Goal: Entertainment & Leisure: Browse casually

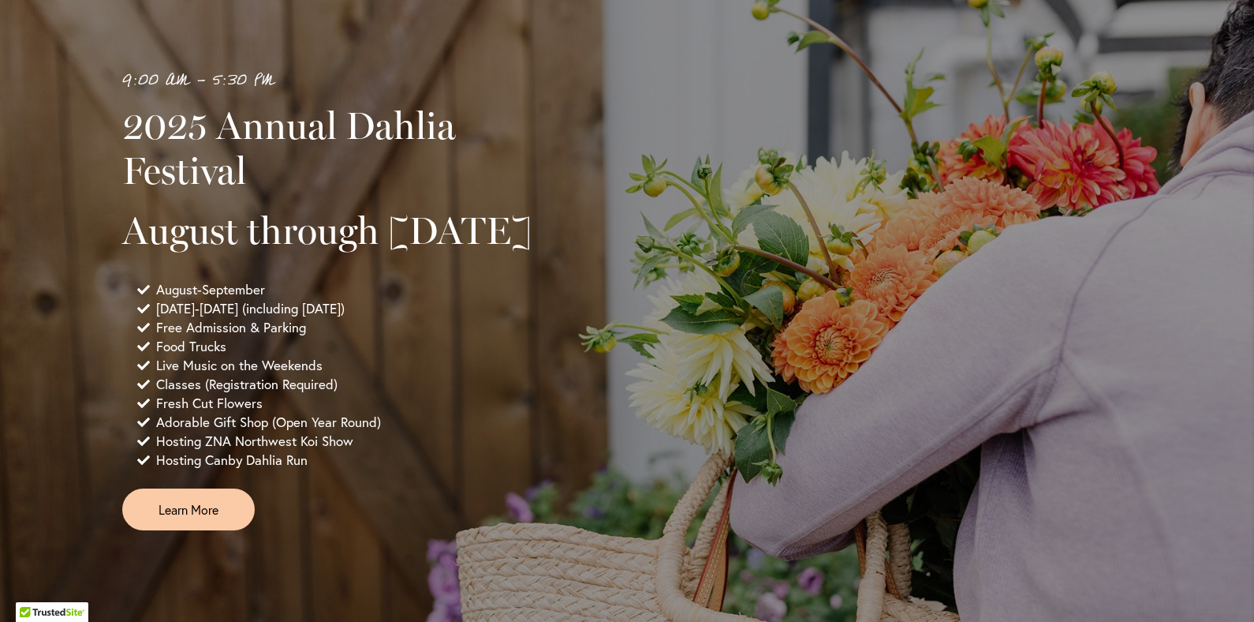
scroll to position [1069, 0]
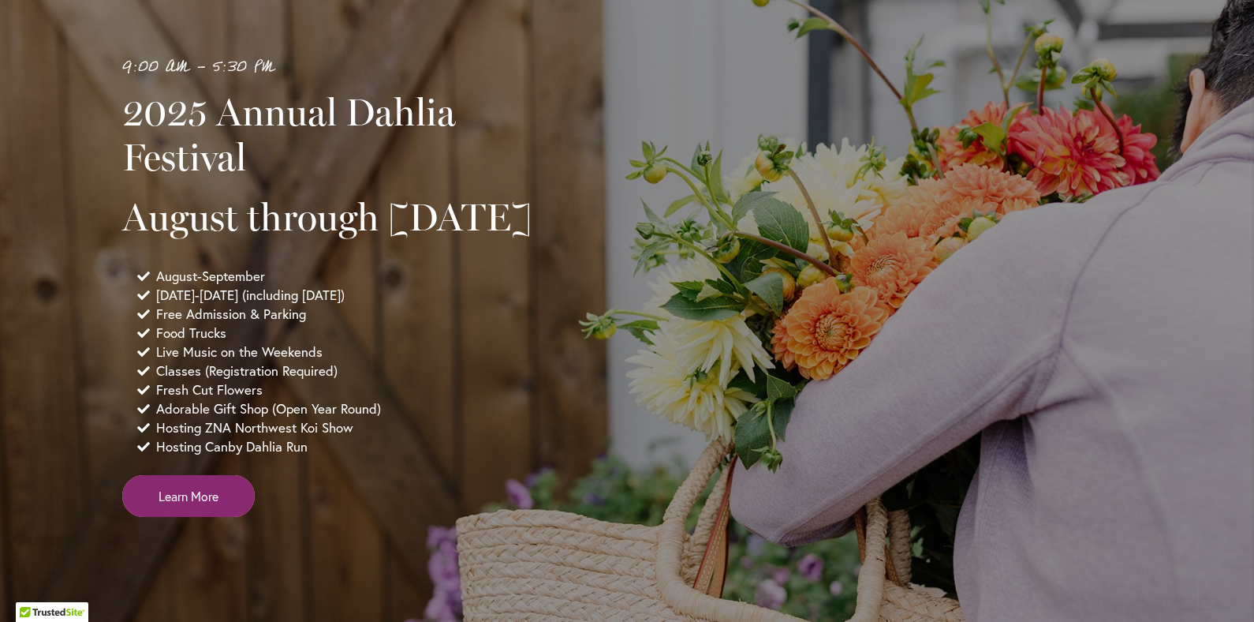
click at [193, 505] on span "Learn More" at bounding box center [189, 496] width 60 height 18
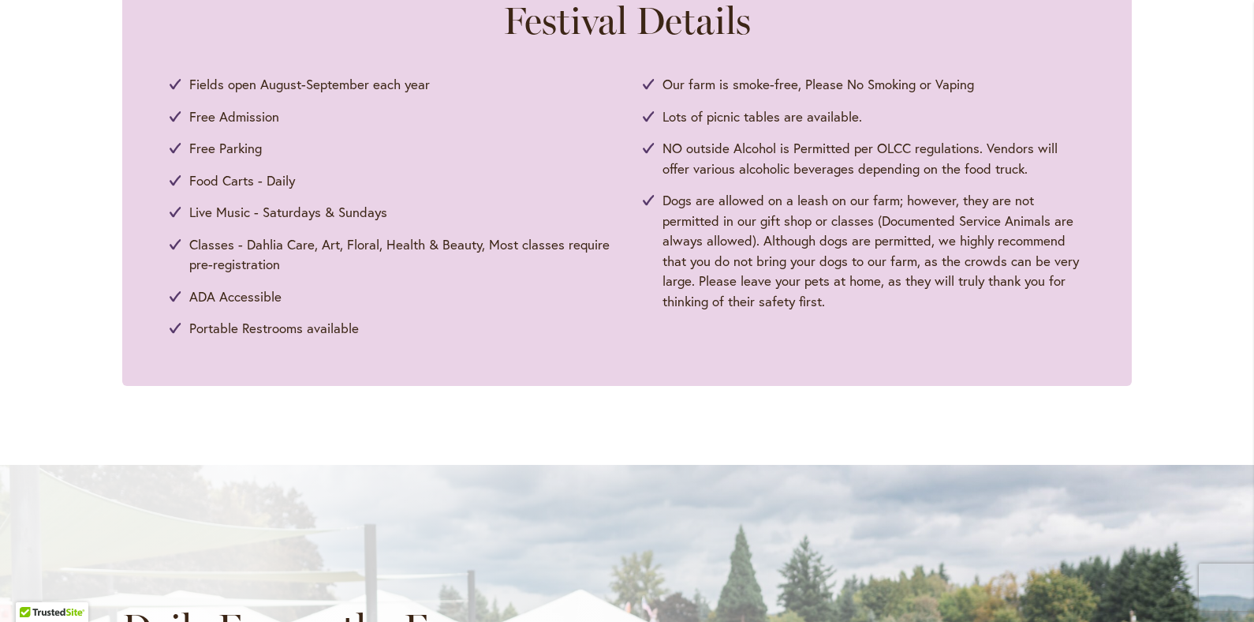
scroll to position [1370, 0]
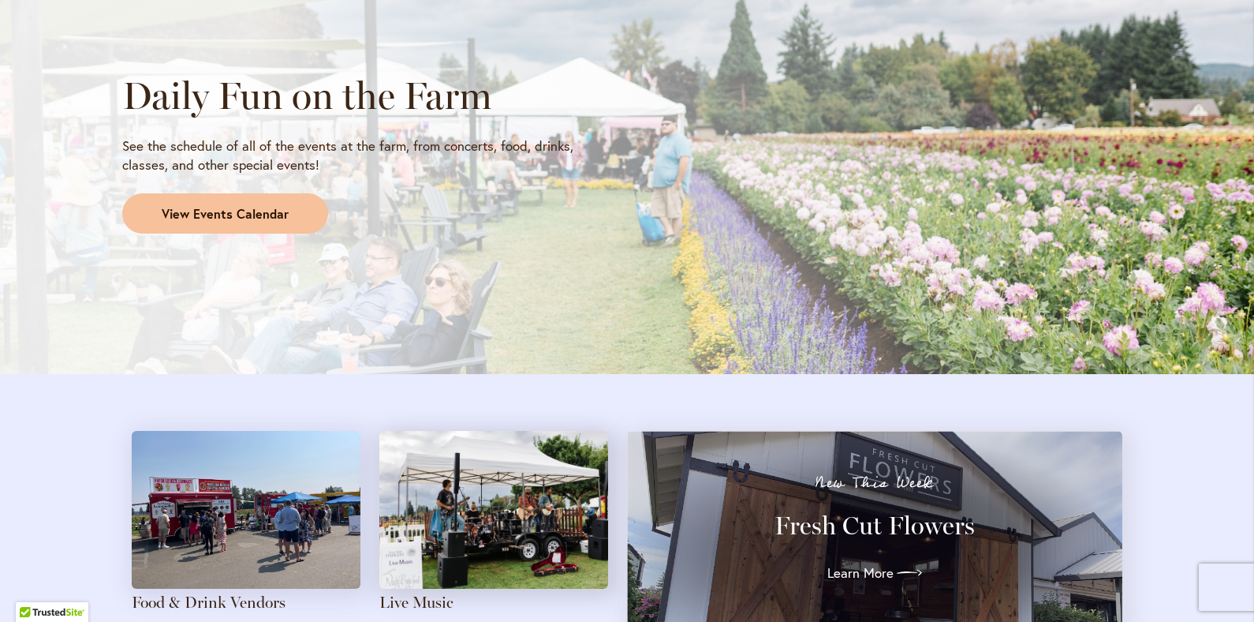
click at [244, 211] on span "View Events Calendar" at bounding box center [225, 214] width 127 height 18
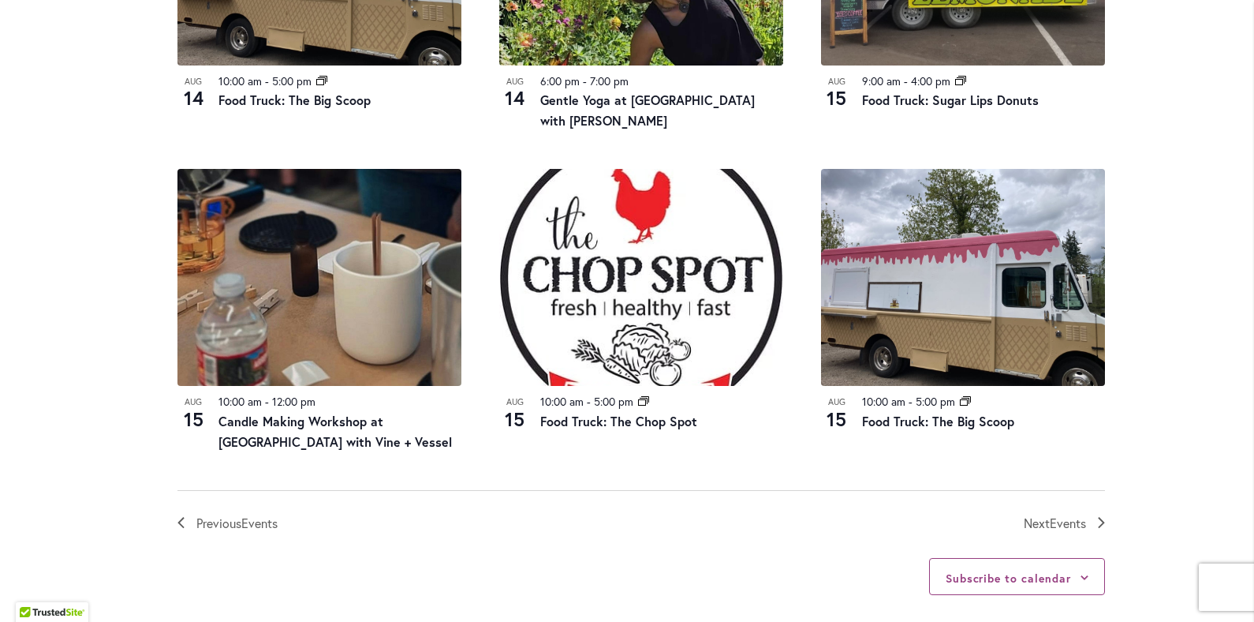
scroll to position [1771, 0]
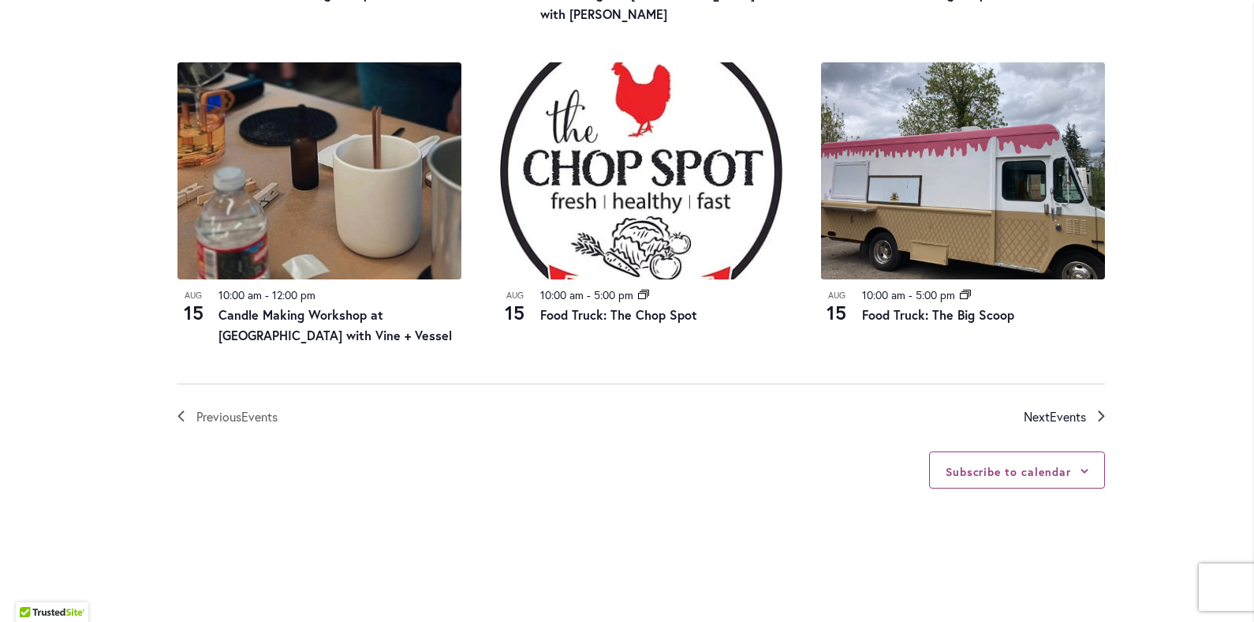
click at [1068, 408] on span "Events" at bounding box center [1068, 416] width 36 height 17
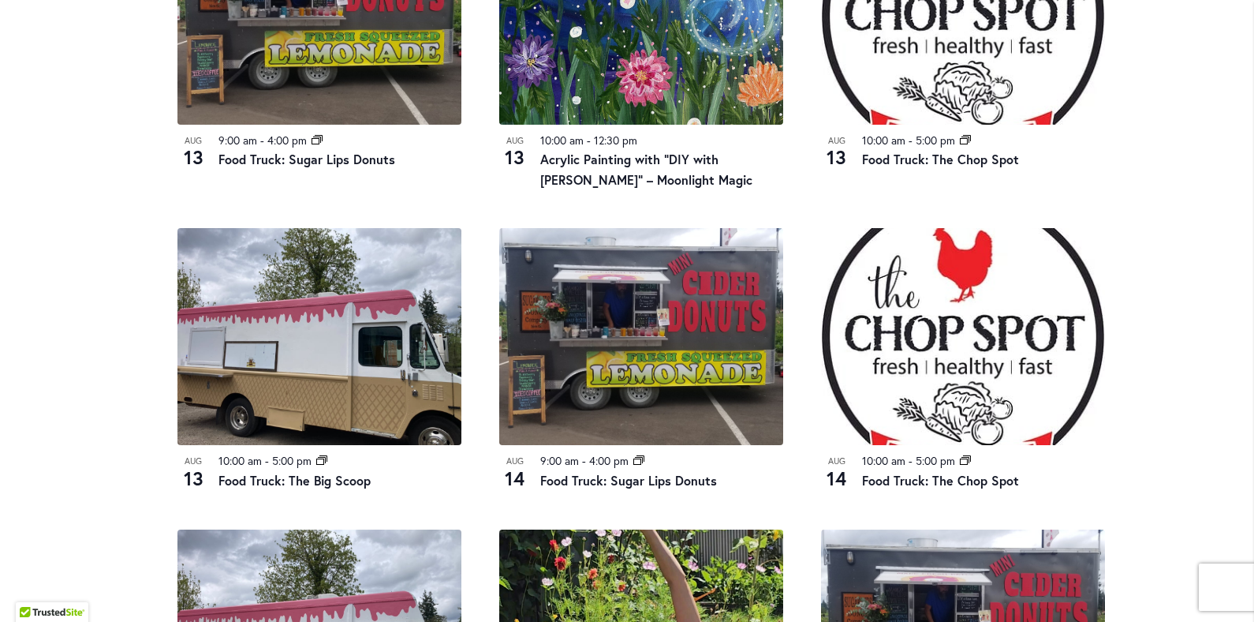
scroll to position [0, 0]
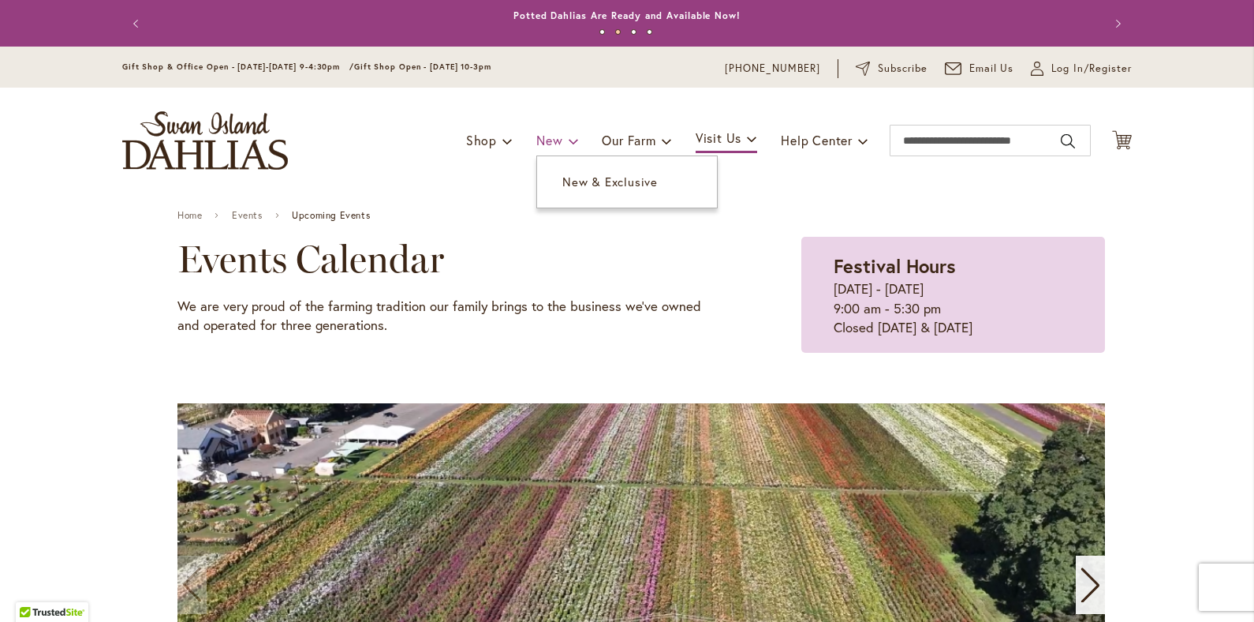
click at [548, 138] on span "New" at bounding box center [549, 140] width 26 height 17
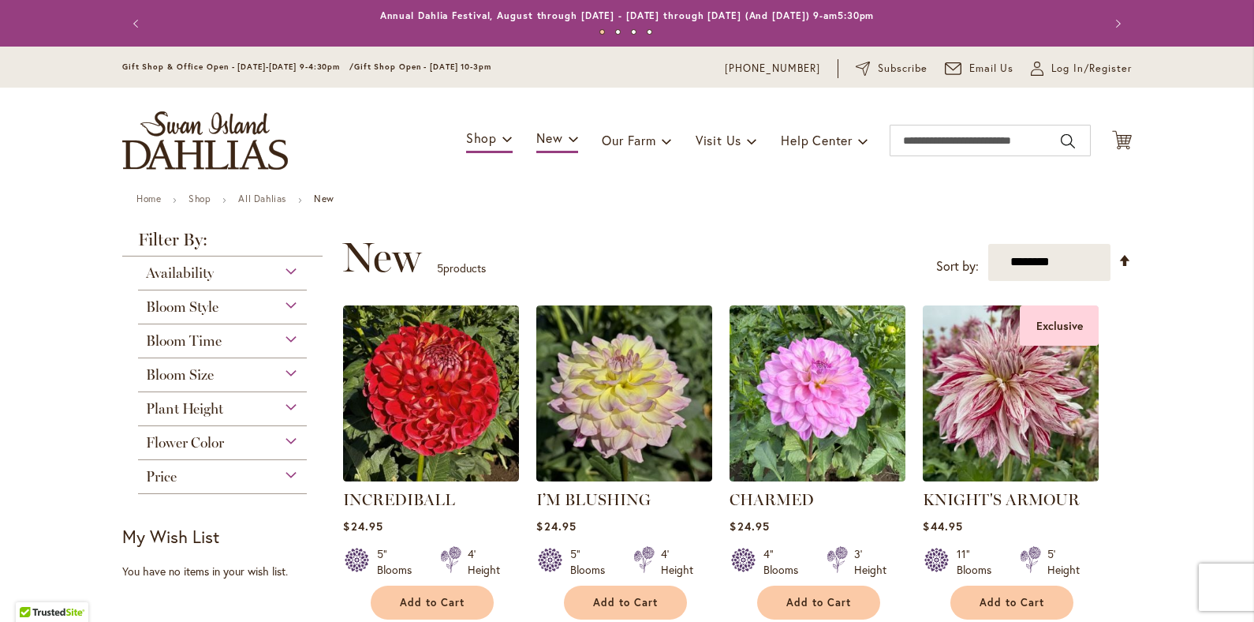
scroll to position [3, 0]
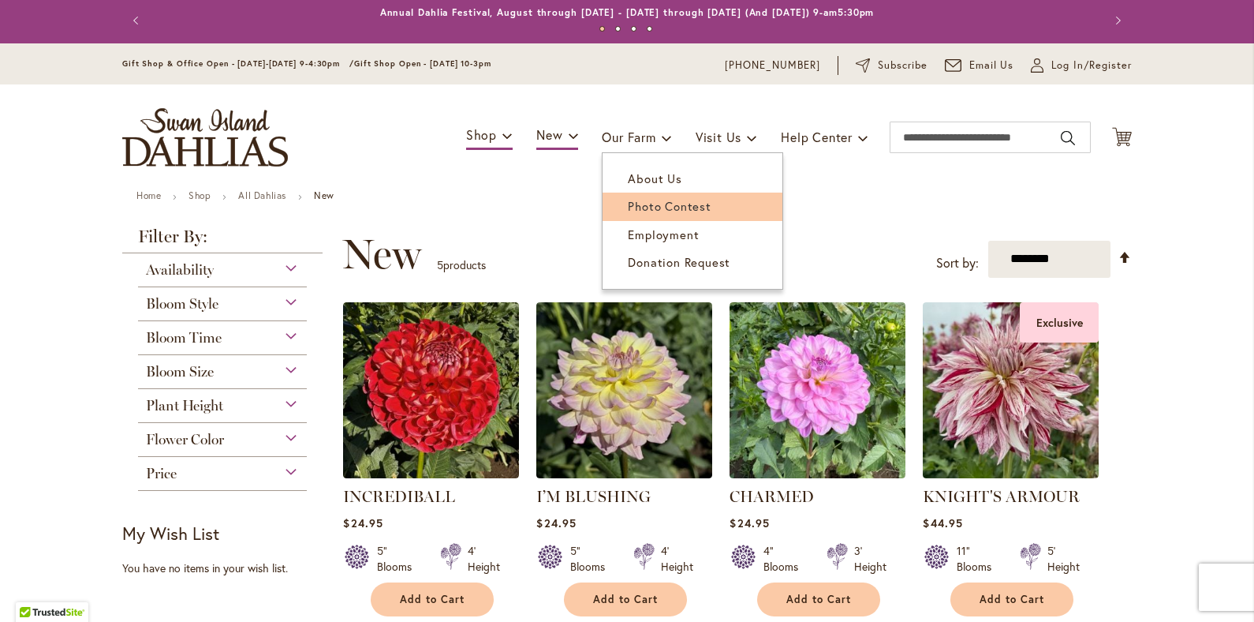
click at [656, 202] on span "Photo Contest" at bounding box center [669, 206] width 83 height 16
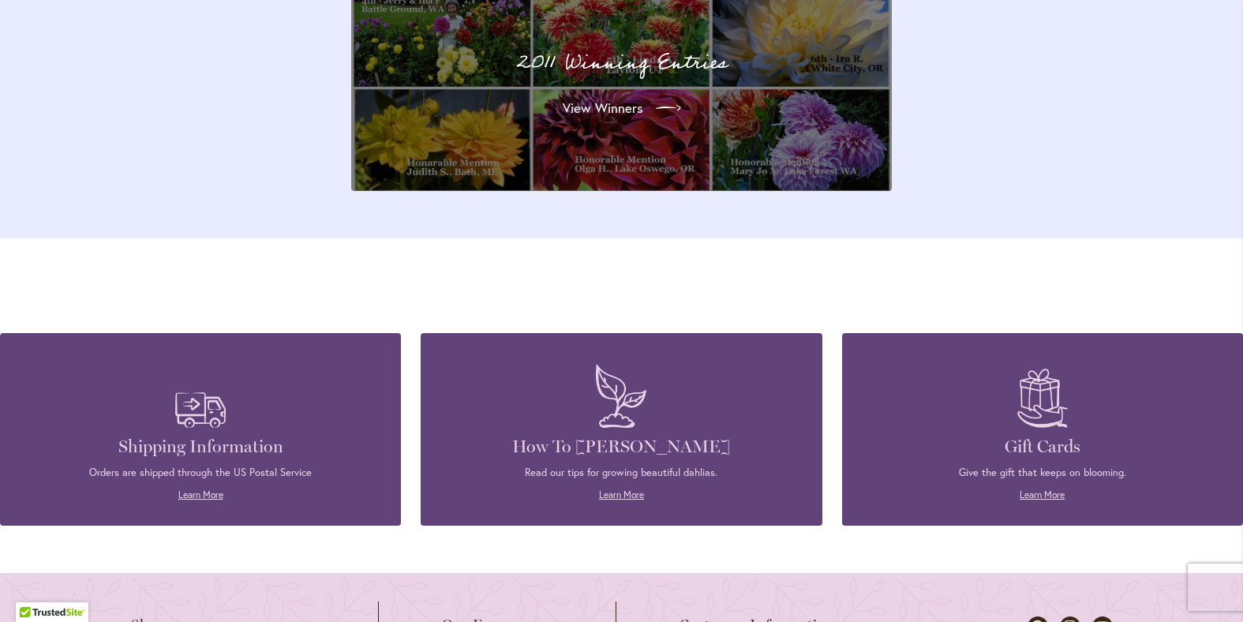
scroll to position [5495, 0]
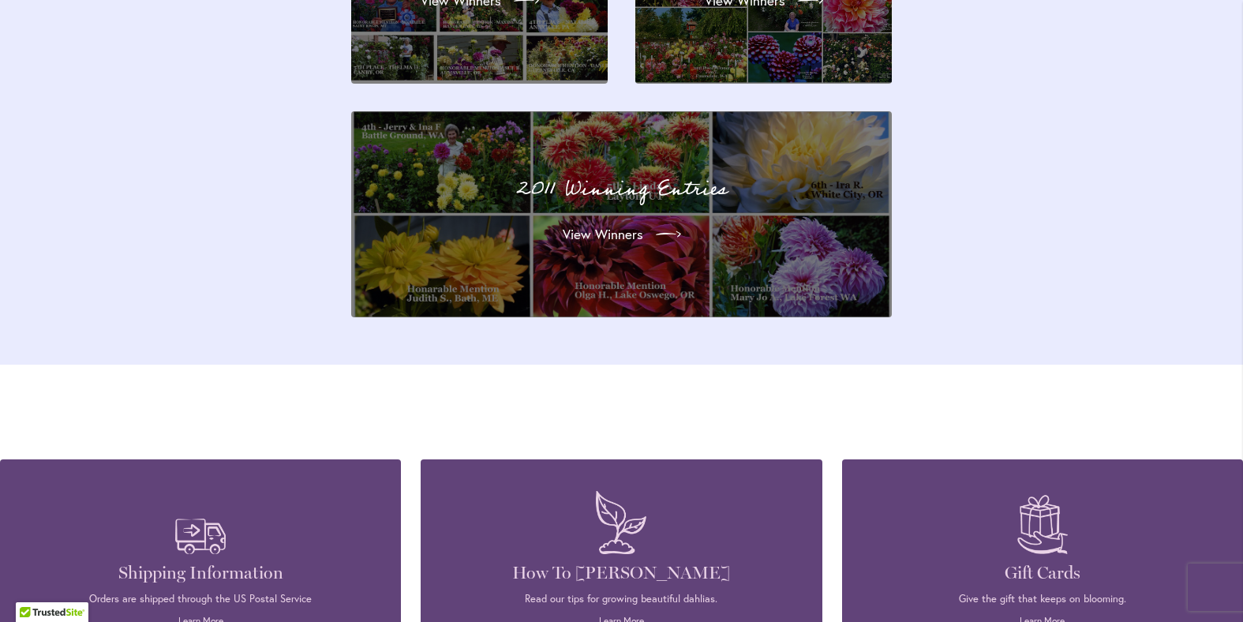
click at [812, 232] on div "2011 Winning Entries View Winners" at bounding box center [621, 214] width 503 height 168
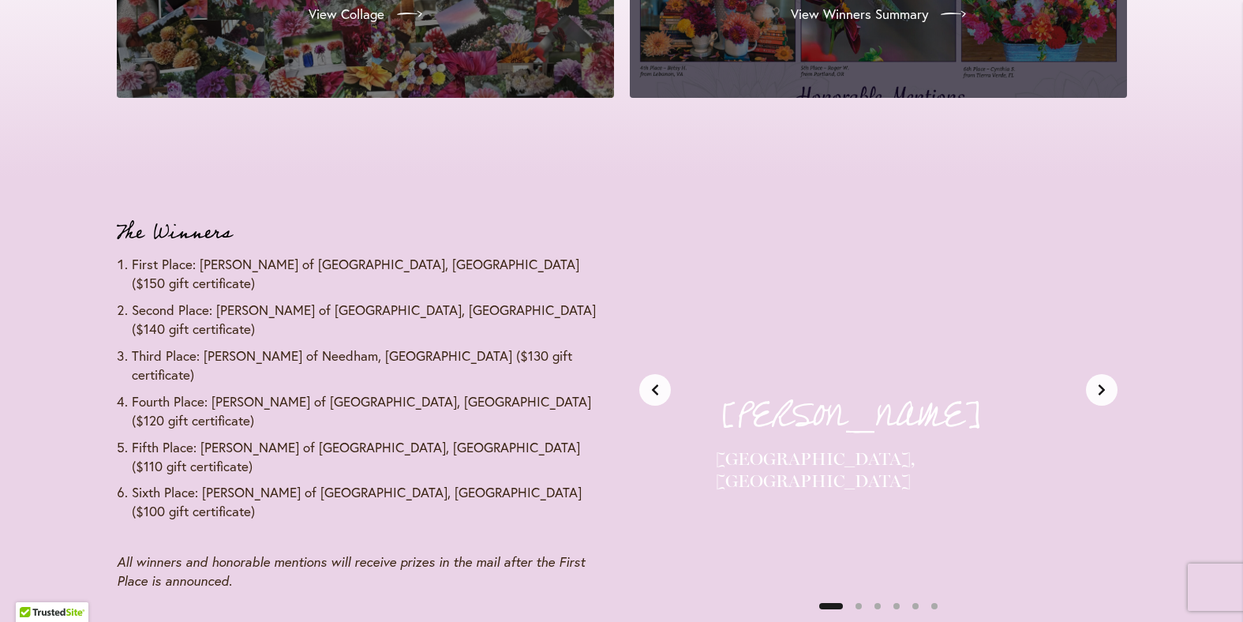
scroll to position [1956, 0]
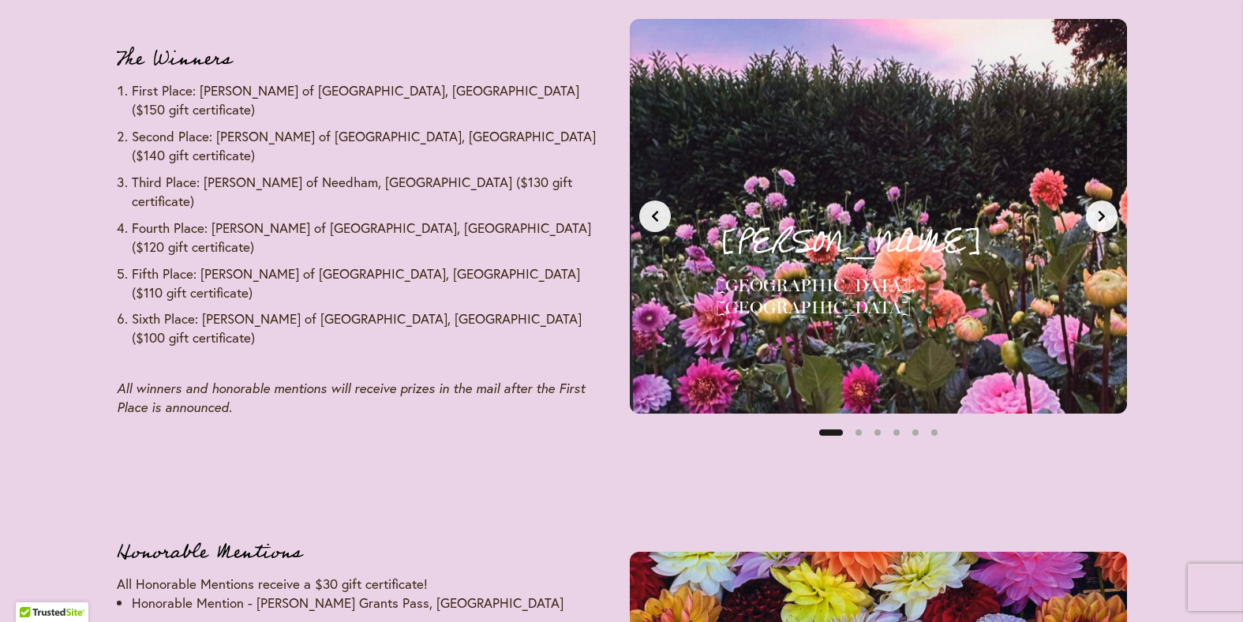
click at [820, 216] on p "Barbara T." at bounding box center [904, 242] width 376 height 52
click at [1105, 210] on icon "Next slide" at bounding box center [1101, 216] width 13 height 13
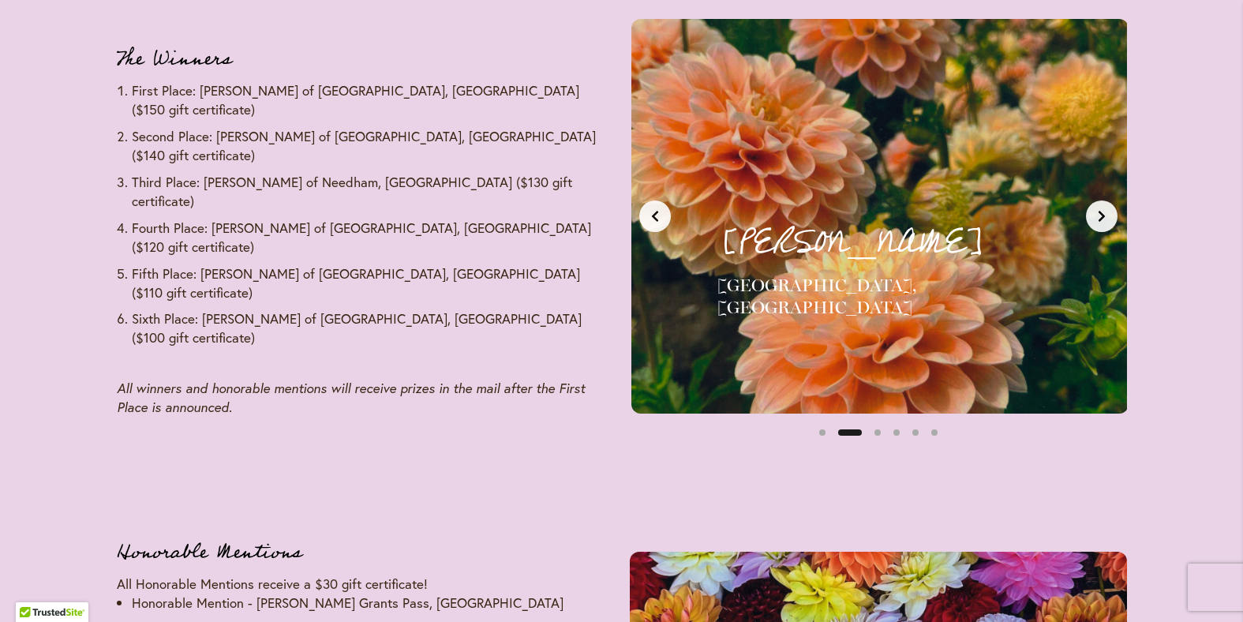
scroll to position [0, 521]
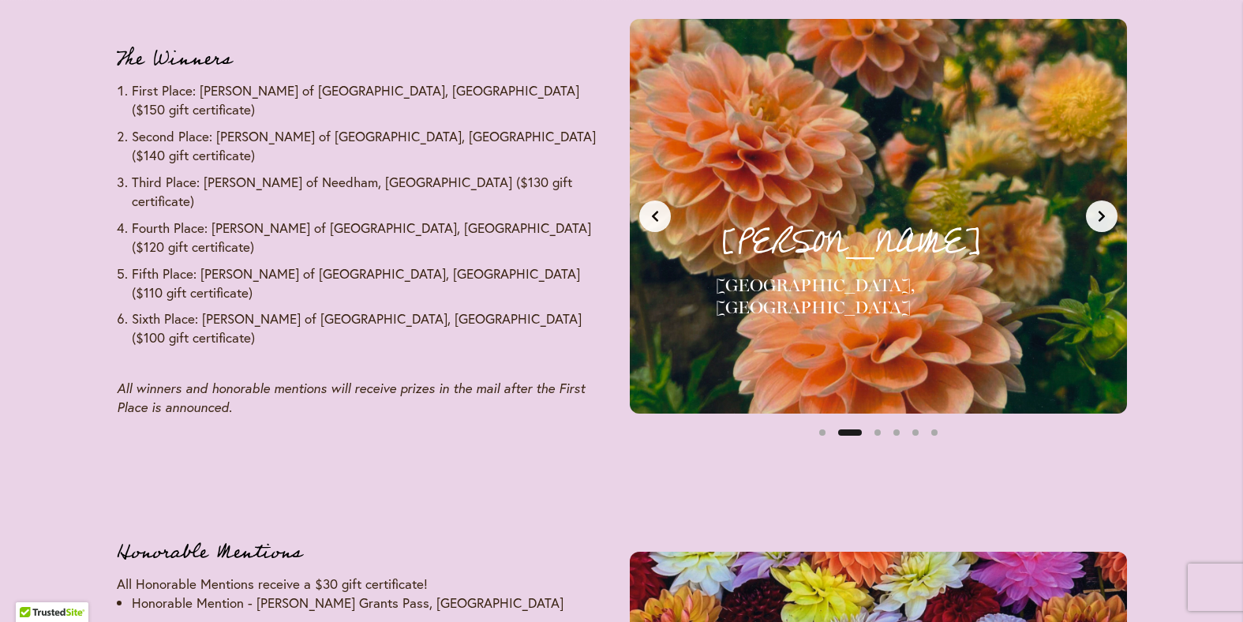
click at [1100, 211] on icon "Next slide" at bounding box center [1100, 216] width 6 height 11
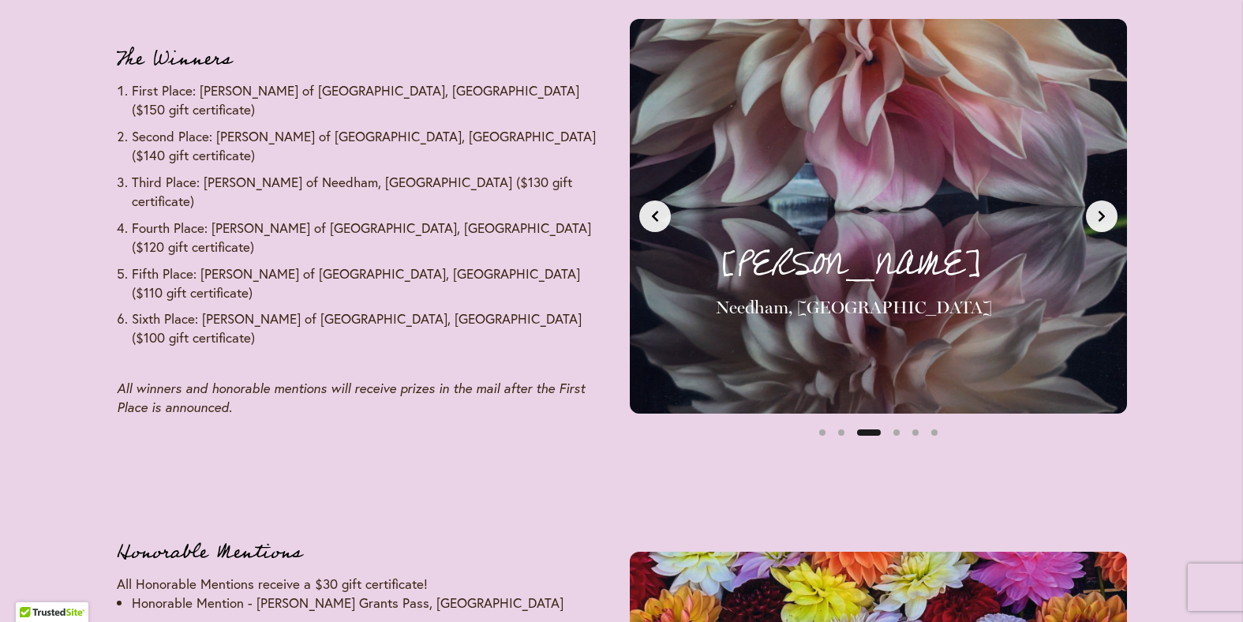
click at [1098, 211] on icon "Next slide" at bounding box center [1100, 216] width 6 height 11
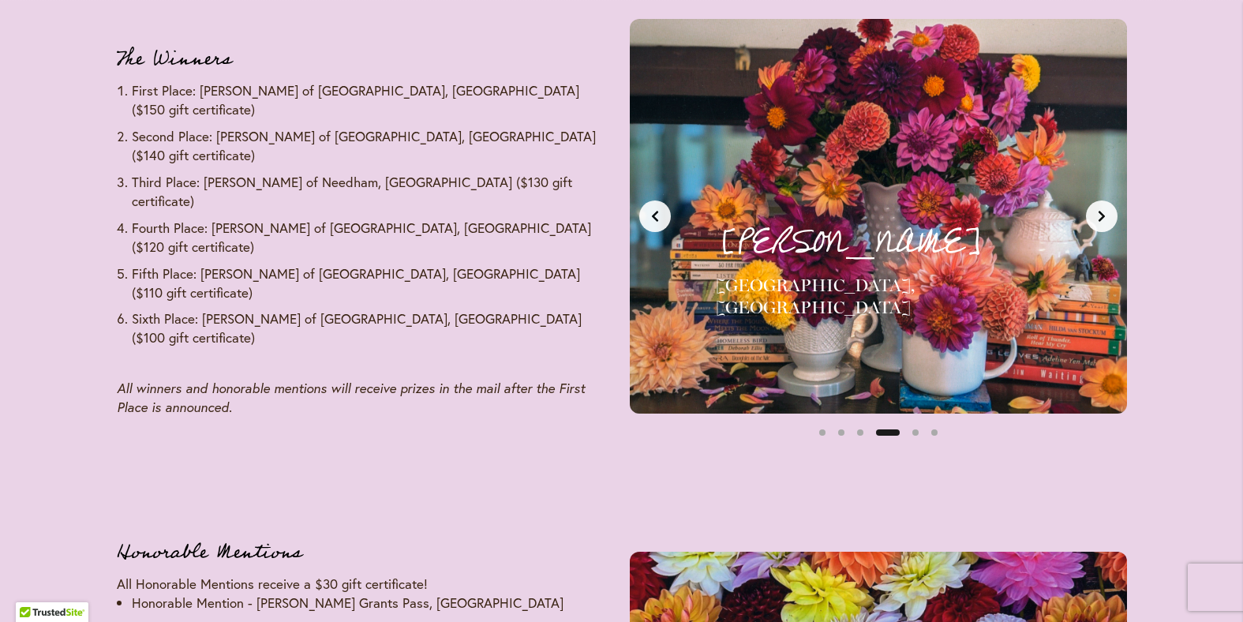
click at [1097, 211] on icon "Next slide" at bounding box center [1101, 216] width 13 height 13
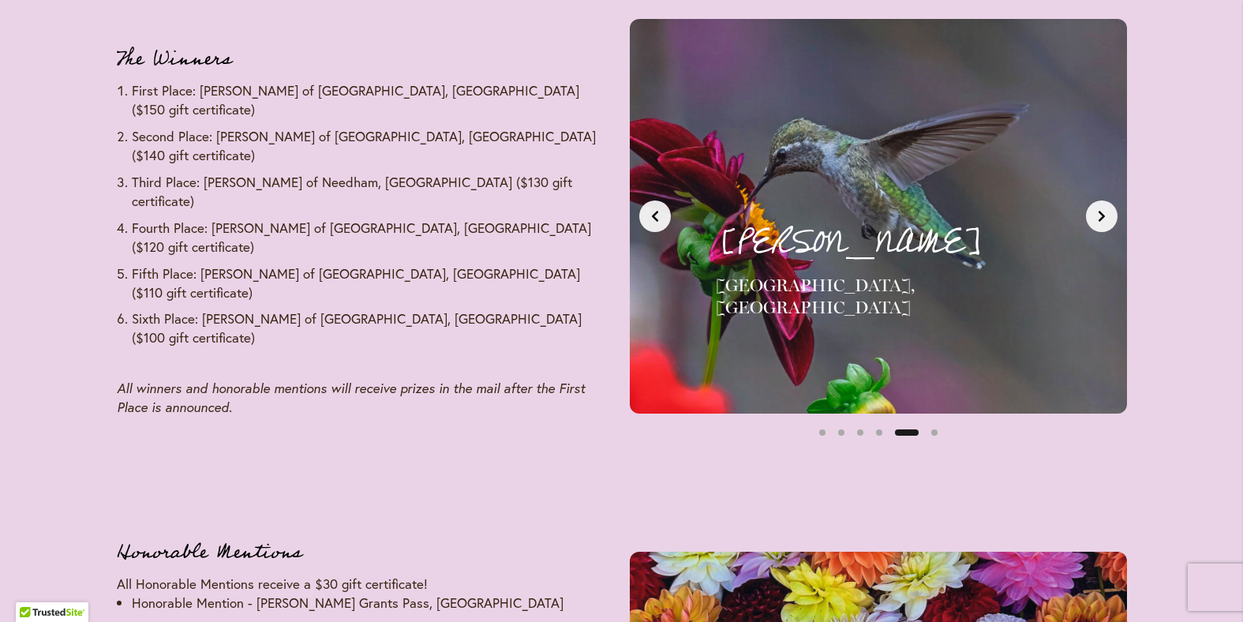
click at [1095, 210] on icon "Next slide" at bounding box center [1101, 216] width 13 height 13
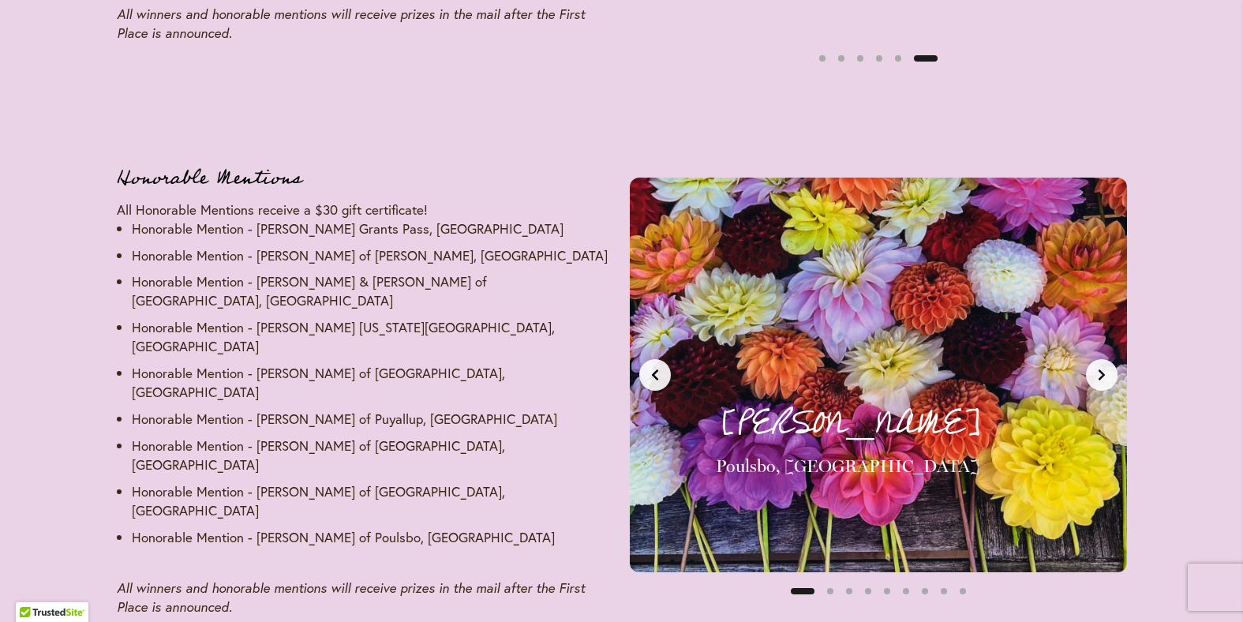
scroll to position [2367, 0]
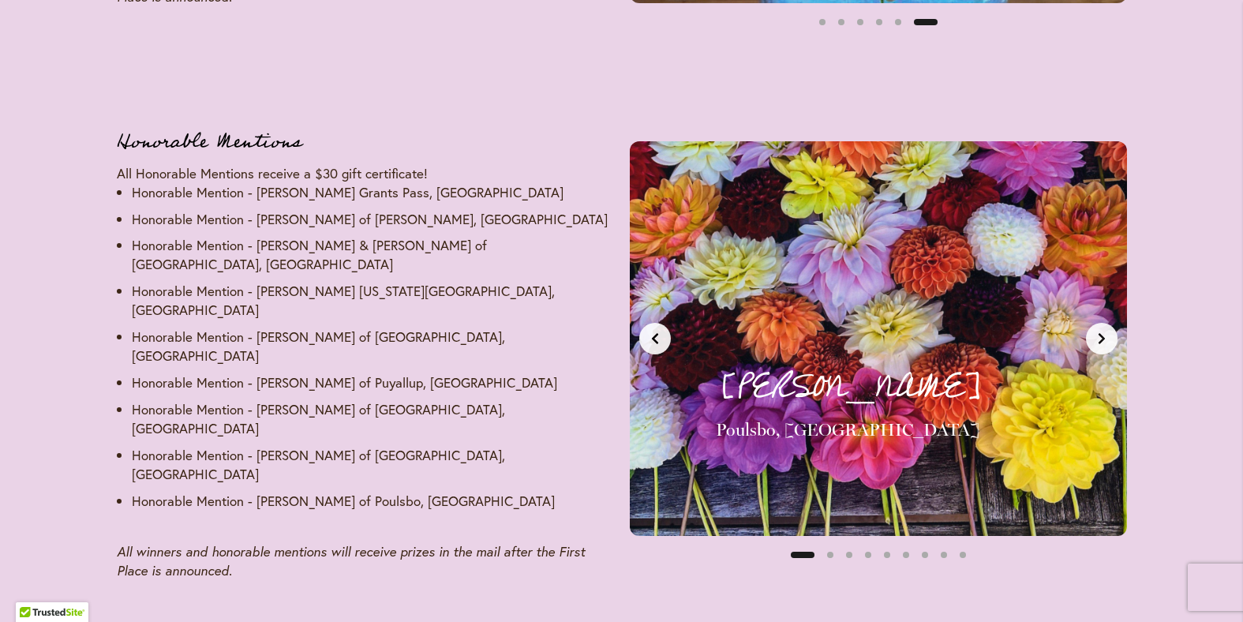
click at [1112, 323] on button "Next slide" at bounding box center [1102, 339] width 32 height 32
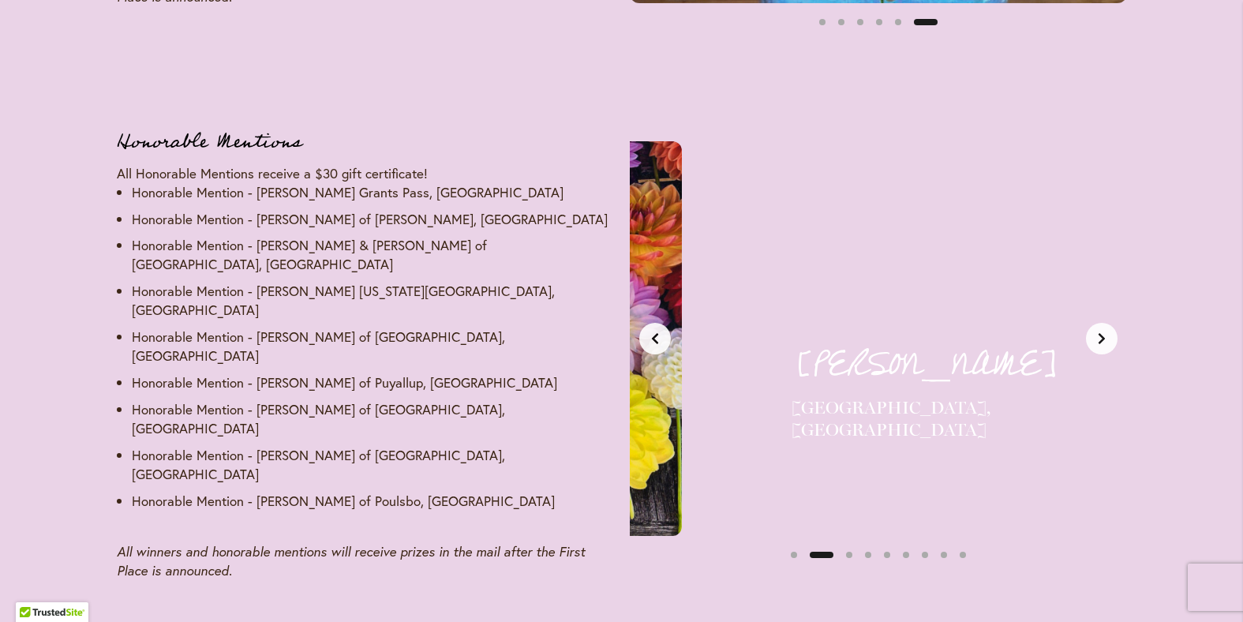
scroll to position [0, 521]
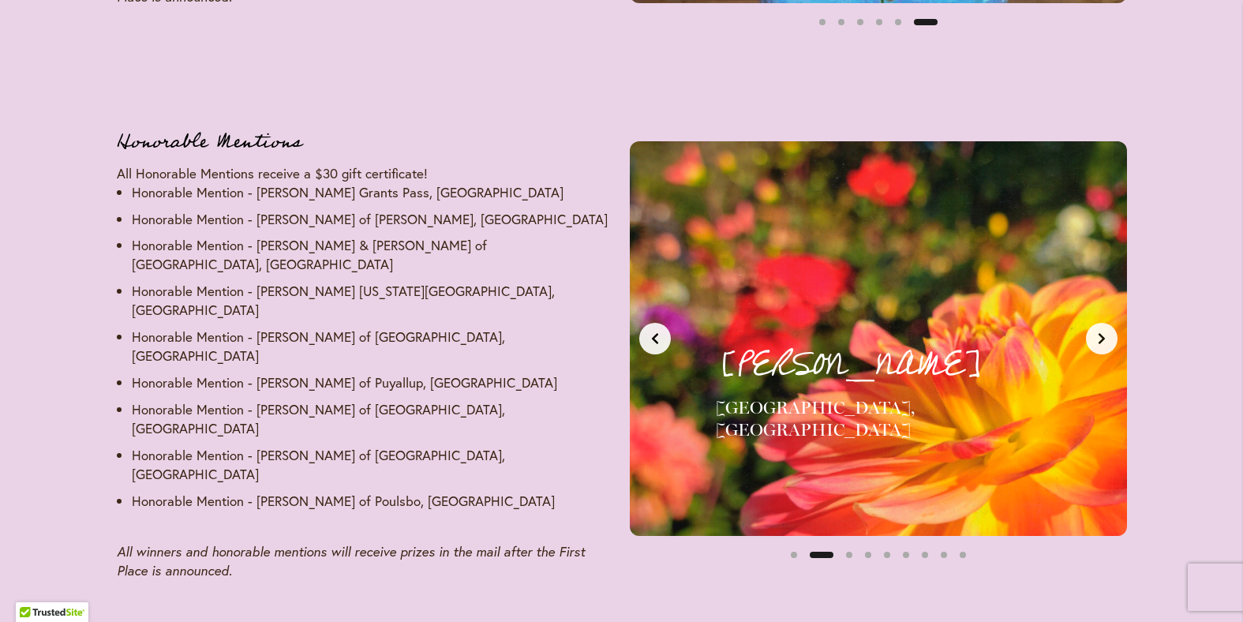
click at [1106, 332] on icon "Next slide" at bounding box center [1101, 338] width 13 height 13
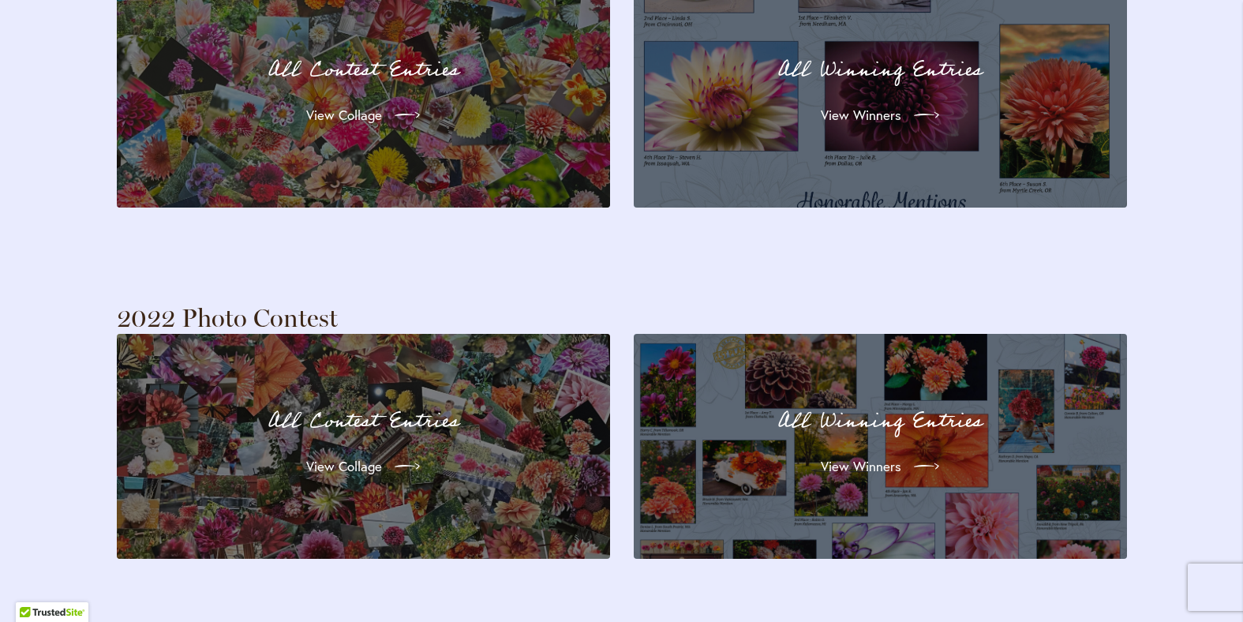
scroll to position [3437, 0]
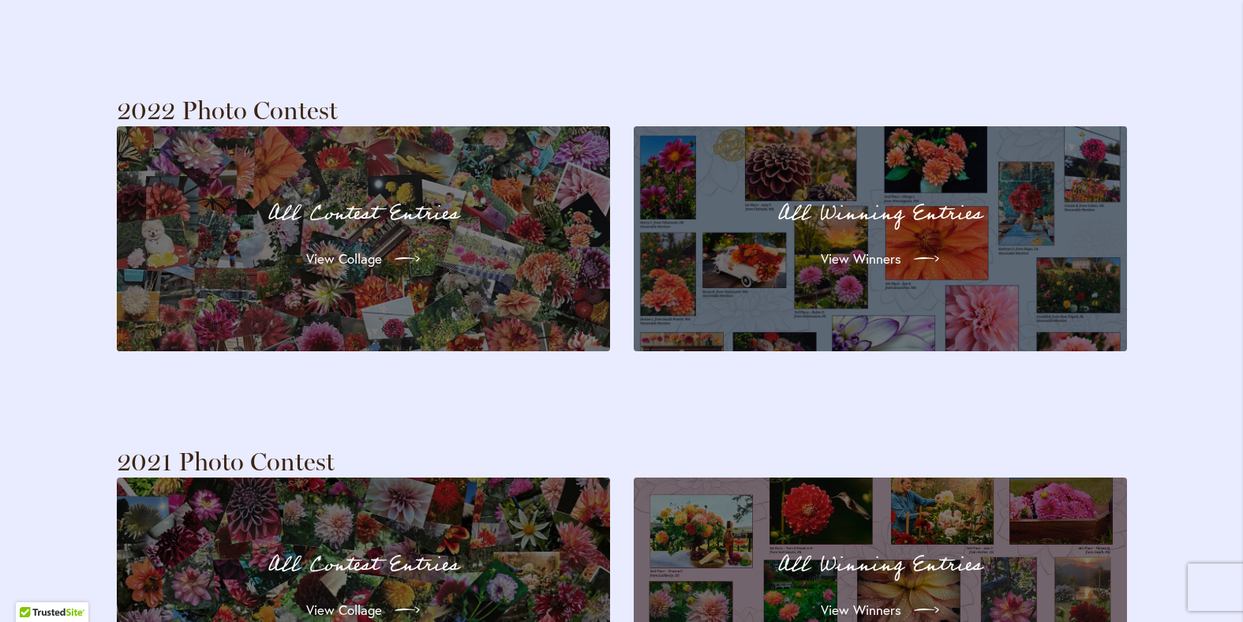
click at [876, 197] on p "All Winning Entries" at bounding box center [880, 213] width 436 height 33
click at [906, 246] on div at bounding box center [923, 258] width 35 height 25
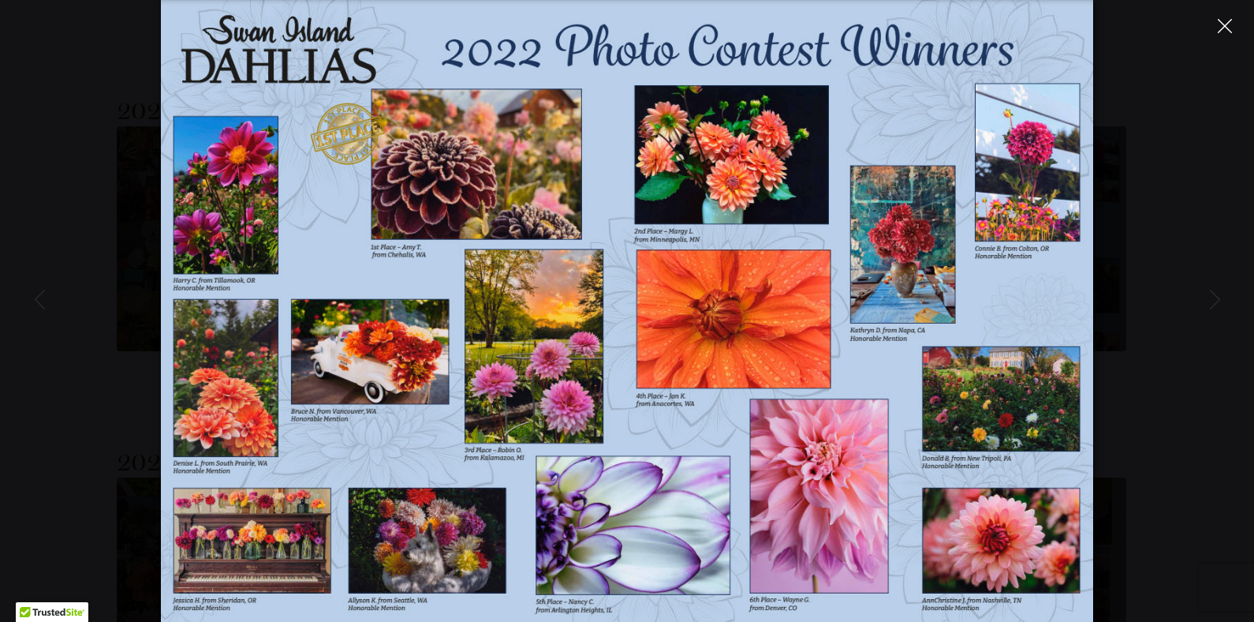
click at [1225, 27] on icon "Close" at bounding box center [1225, 26] width 14 height 14
